Goal: Task Accomplishment & Management: Manage account settings

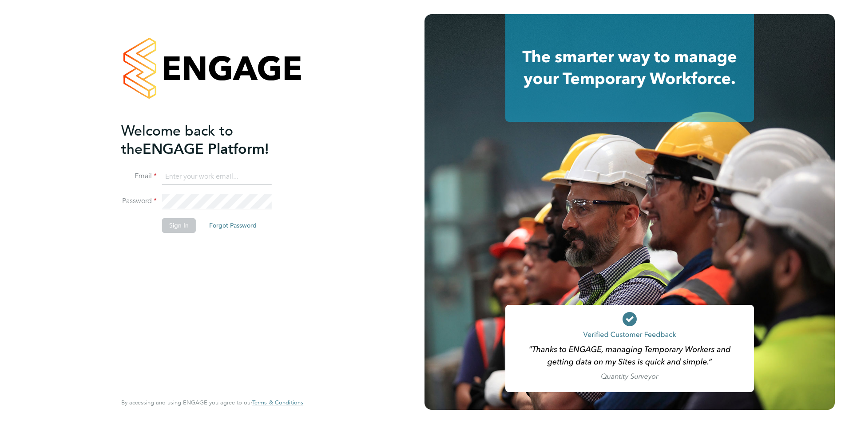
type input "[PERSON_NAME][EMAIL_ADDRESS][PERSON_NAME][DOMAIN_NAME]"
click at [169, 221] on button "Sign In" at bounding box center [179, 225] width 34 height 14
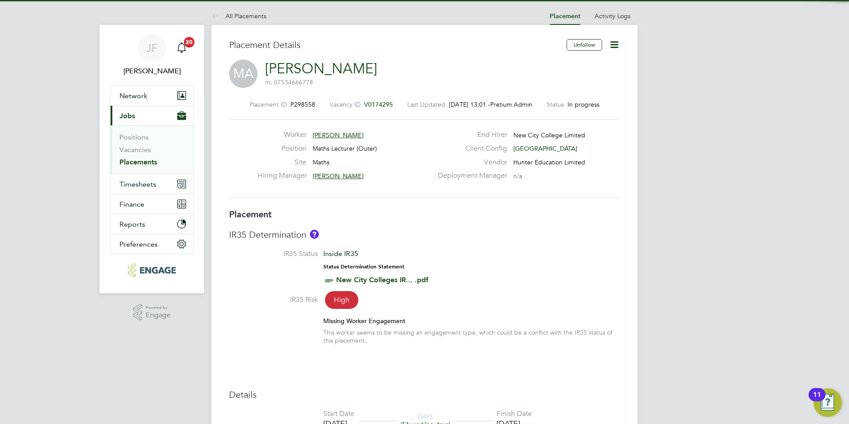
click at [618, 44] on icon at bounding box center [614, 44] width 11 height 11
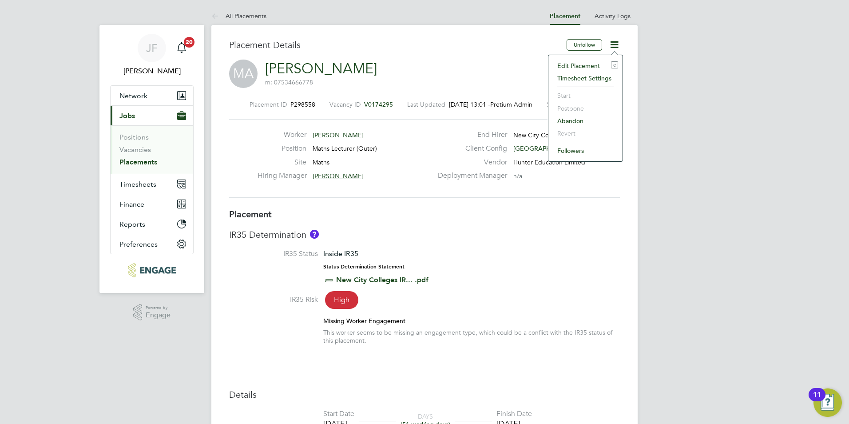
click at [572, 119] on li "Abandon" at bounding box center [585, 121] width 65 height 12
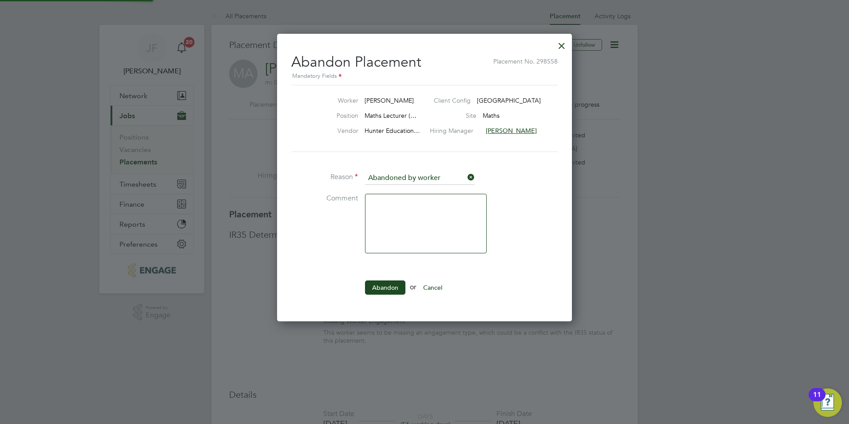
scroll to position [4, 4]
click at [400, 218] on textarea at bounding box center [426, 224] width 122 height 60
drag, startPoint x: 421, startPoint y: 181, endPoint x: 422, endPoint y: 176, distance: 5.4
click at [421, 180] on input at bounding box center [420, 177] width 110 height 13
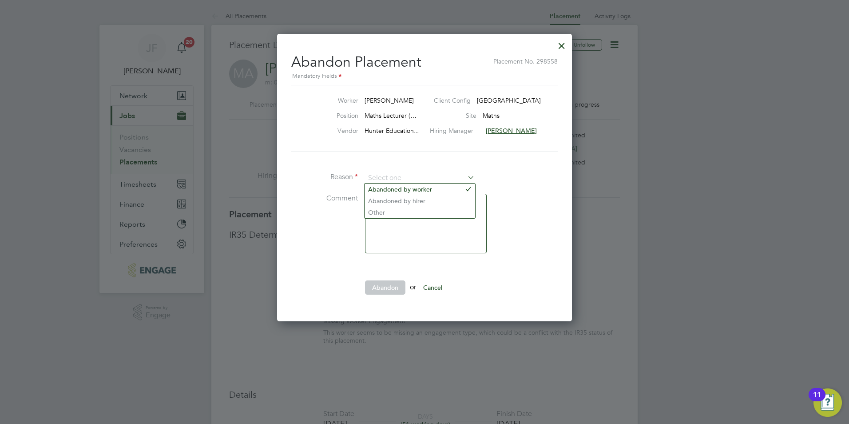
click at [398, 233] on textarea at bounding box center [426, 224] width 122 height 60
click at [399, 173] on input at bounding box center [420, 177] width 110 height 13
click at [405, 186] on li "Abandoned by worker" at bounding box center [420, 189] width 111 height 12
type input "Abandoned by worker"
click at [400, 212] on textarea at bounding box center [426, 224] width 122 height 60
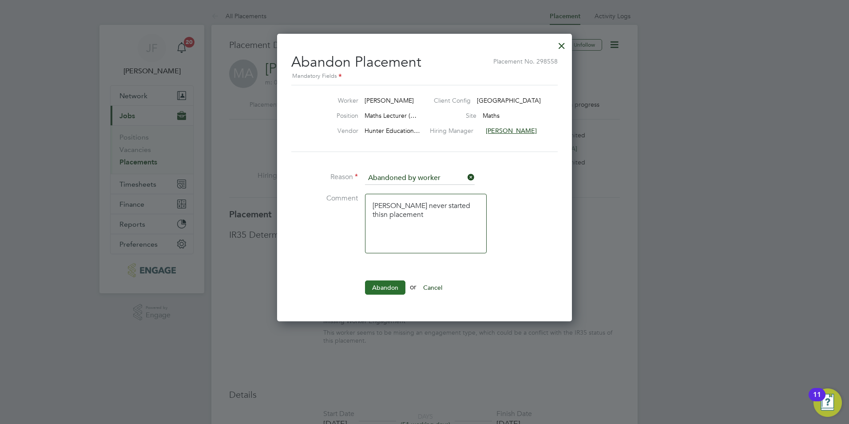
type textarea "[PERSON_NAME] never started thisn placement"
click at [390, 282] on button "Abandon" at bounding box center [385, 287] width 40 height 14
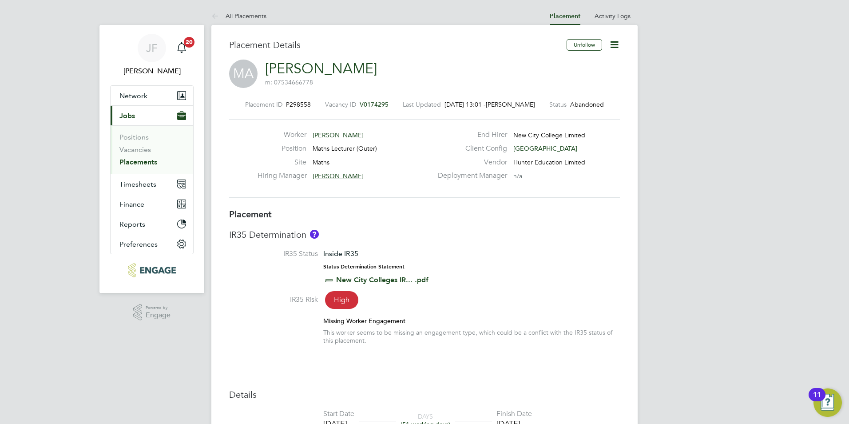
click at [133, 113] on span "Jobs" at bounding box center [127, 115] width 16 height 8
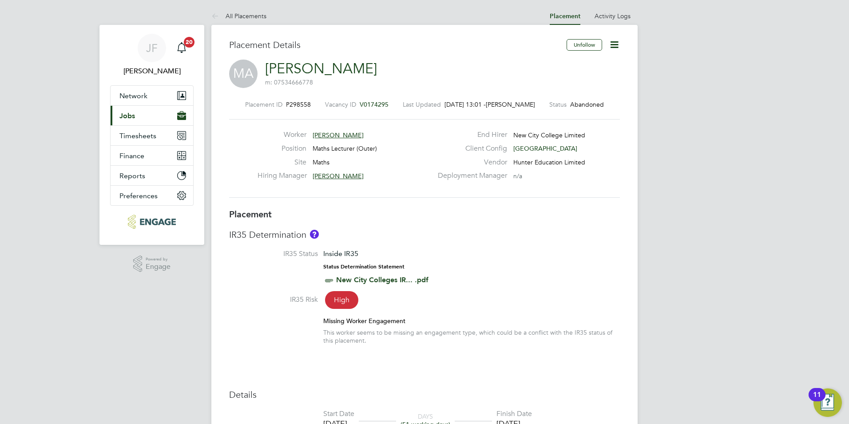
click at [133, 118] on span "Jobs" at bounding box center [127, 115] width 16 height 8
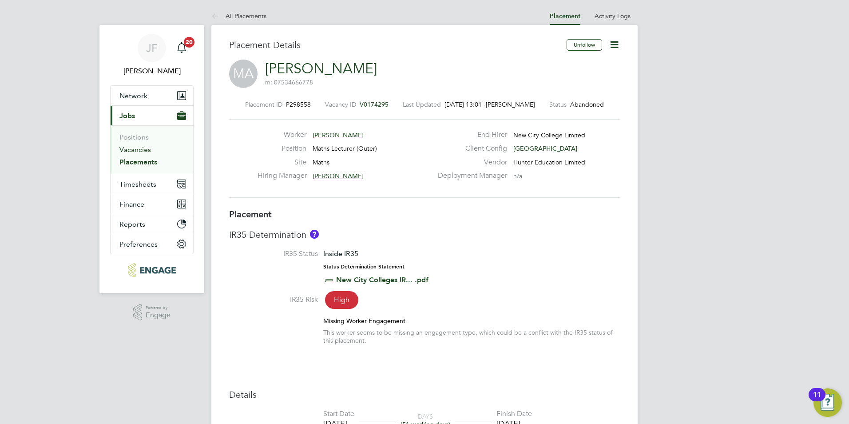
click at [143, 149] on link "Vacancies" at bounding box center [135, 149] width 32 height 8
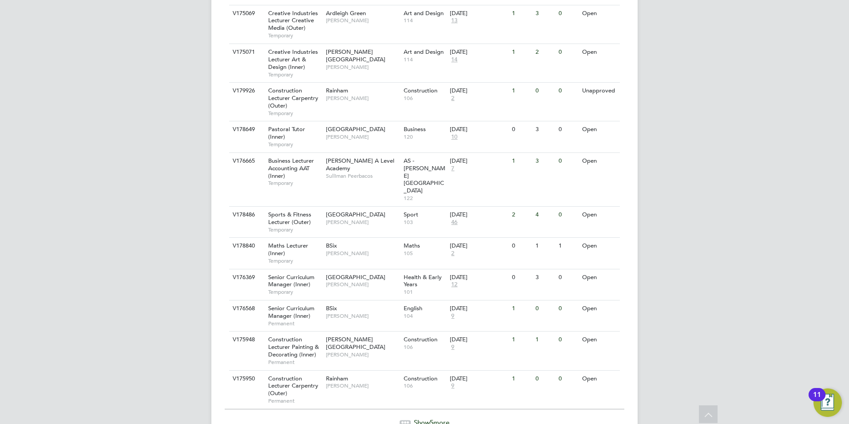
click at [422, 418] on span "Show 5 more" at bounding box center [432, 422] width 36 height 8
